Goal: Information Seeking & Learning: Learn about a topic

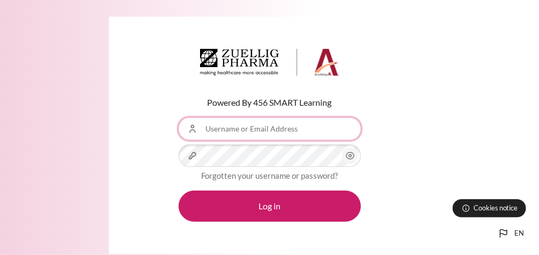
type input "[EMAIL_ADDRESS][DOMAIN_NAME]"
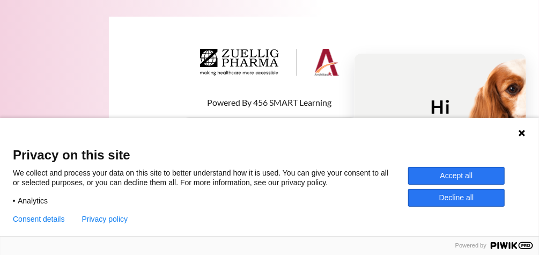
click at [448, 177] on button "Accept all" at bounding box center [456, 176] width 97 height 18
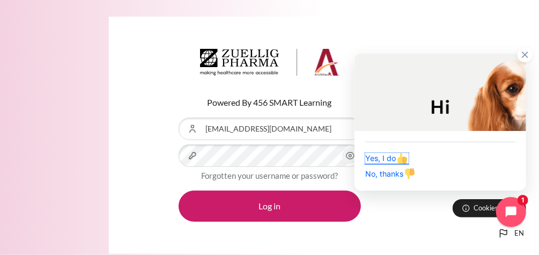
click at [375, 160] on span "Yes, I do" at bounding box center [386, 157] width 43 height 9
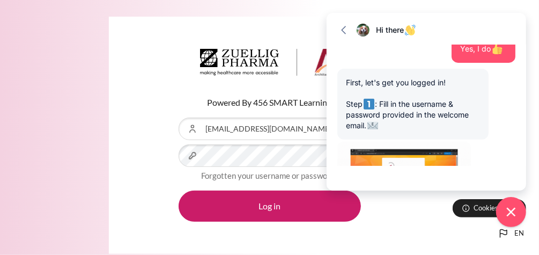
scroll to position [241, 0]
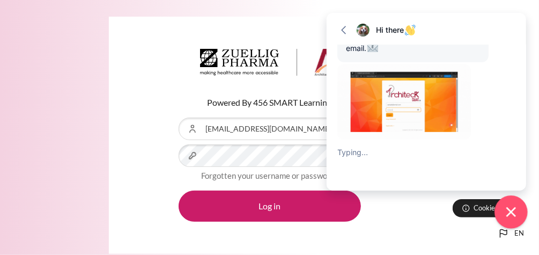
click at [512, 212] on icon "Close chat widget" at bounding box center [511, 212] width 17 height 17
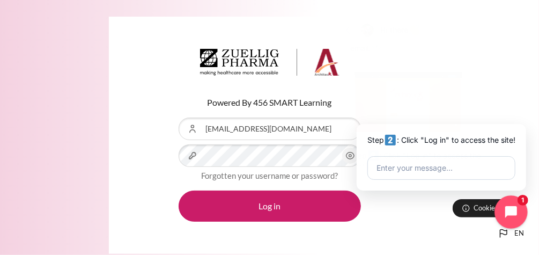
scroll to position [0, 0]
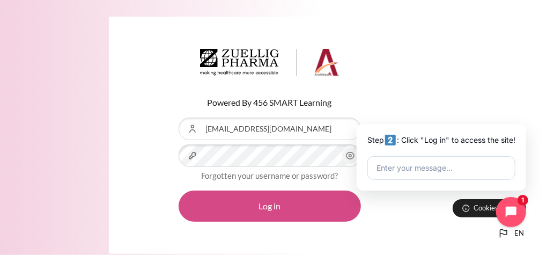
click at [298, 205] on button "Log in" at bounding box center [270, 205] width 182 height 31
click at [298, 206] on button "Log in" at bounding box center [270, 205] width 182 height 31
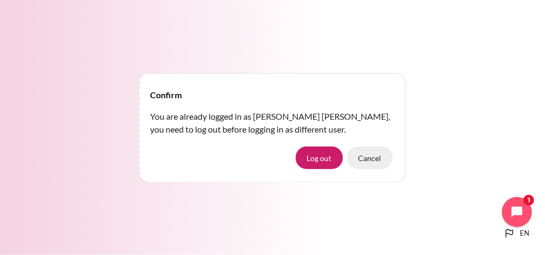
click at [368, 160] on button "Cancel" at bounding box center [370, 157] width 46 height 23
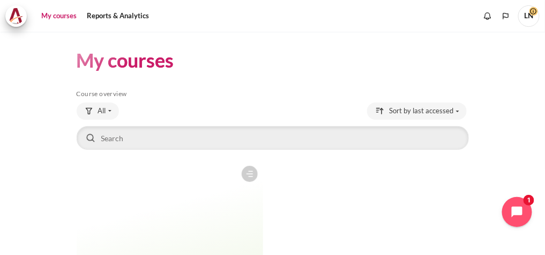
click at [533, 18] on span "LN" at bounding box center [528, 15] width 21 height 21
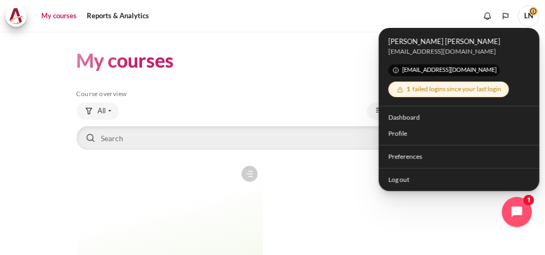
click at [164, 197] on figure "Content" at bounding box center [170, 213] width 187 height 107
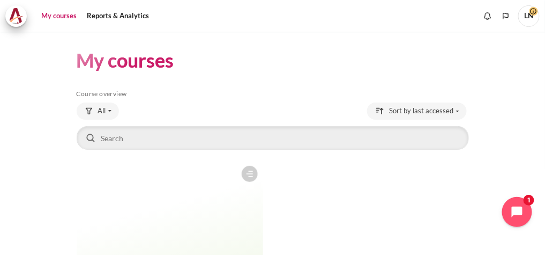
click at [144, 201] on figure "Content" at bounding box center [170, 213] width 187 height 107
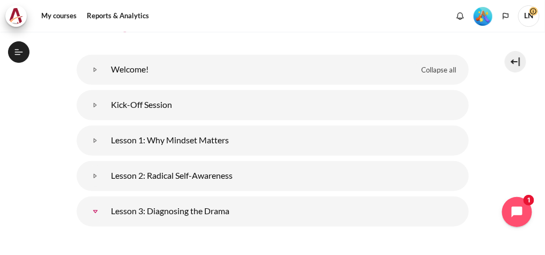
scroll to position [43, 0]
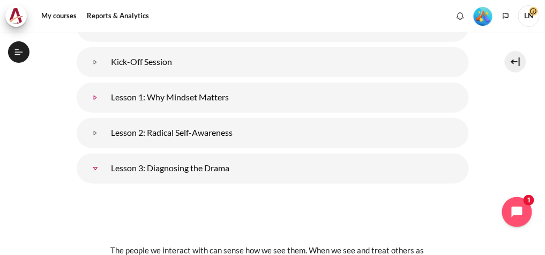
click at [106, 97] on link "Lesson 1: Why Mindset Matters" at bounding box center [95, 97] width 21 height 21
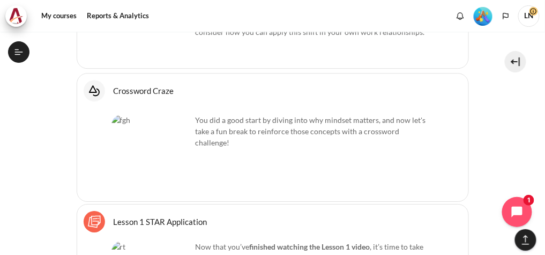
scroll to position [686, 0]
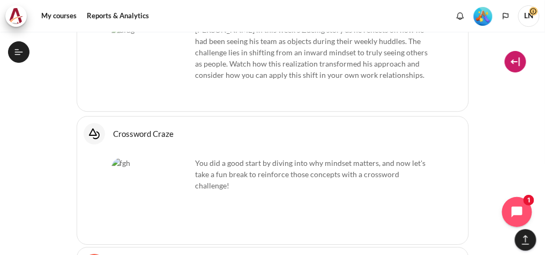
click at [520, 63] on button at bounding box center [515, 61] width 21 height 21
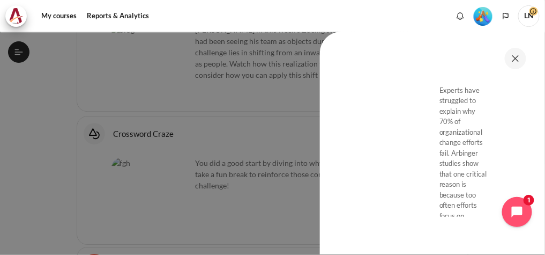
scroll to position [901, 0]
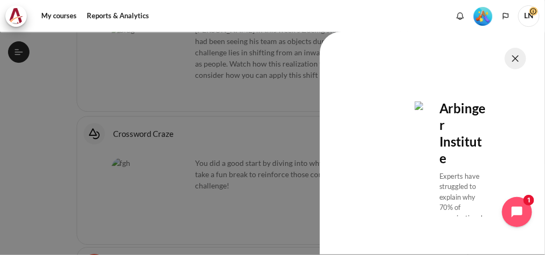
click at [520, 60] on button at bounding box center [515, 58] width 21 height 21
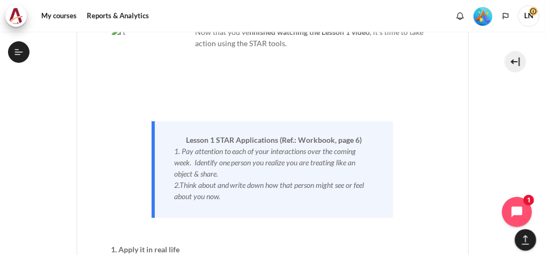
scroll to position [221, 0]
